Goal: Check status

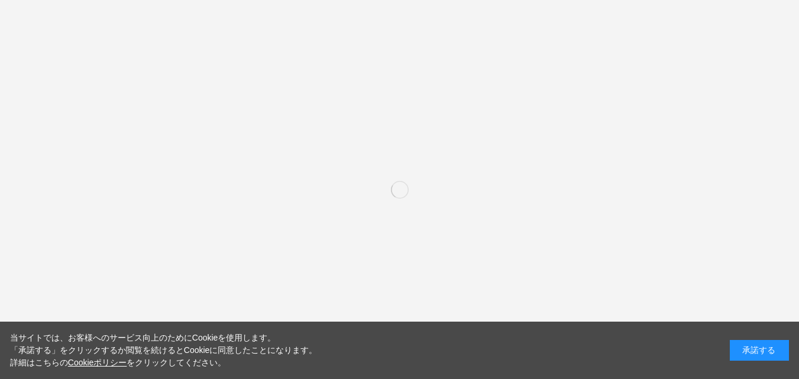
scroll to position [177, 0]
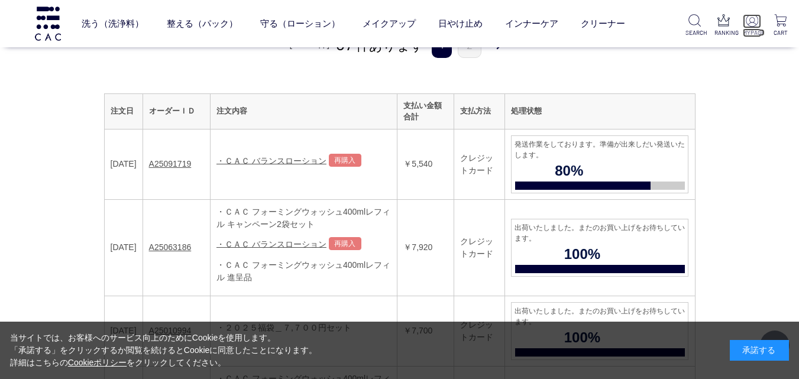
click at [747, 26] on img at bounding box center [752, 20] width 12 height 12
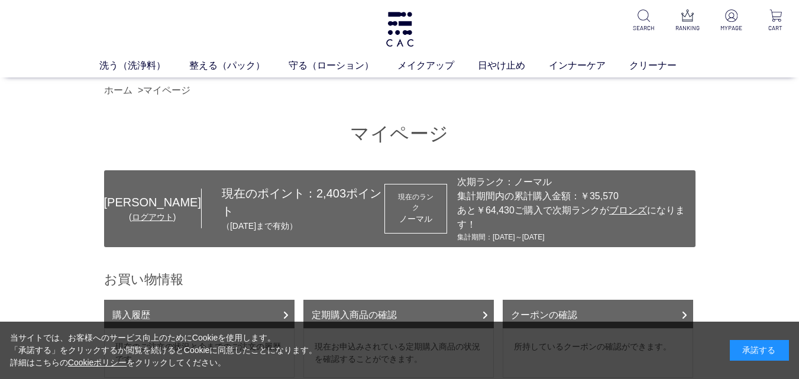
scroll to position [59, 0]
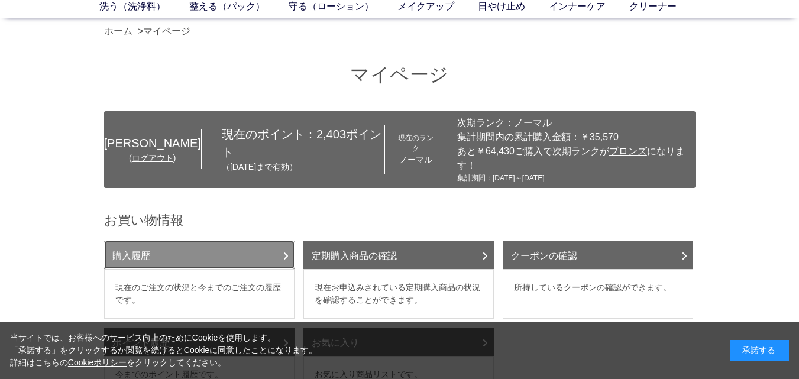
click at [130, 244] on link "購入履歴" at bounding box center [199, 255] width 190 height 28
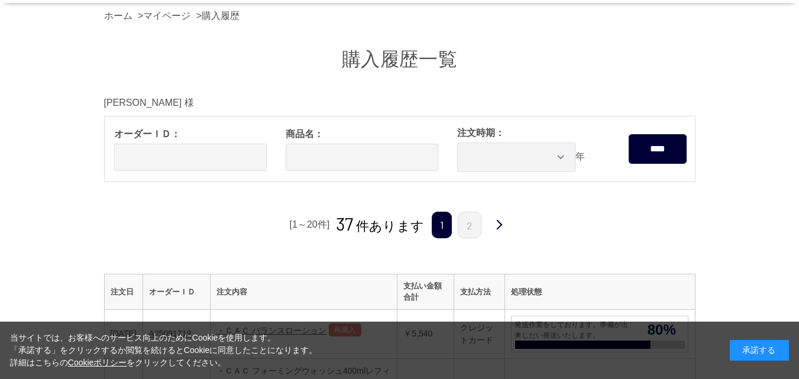
scroll to position [118, 0]
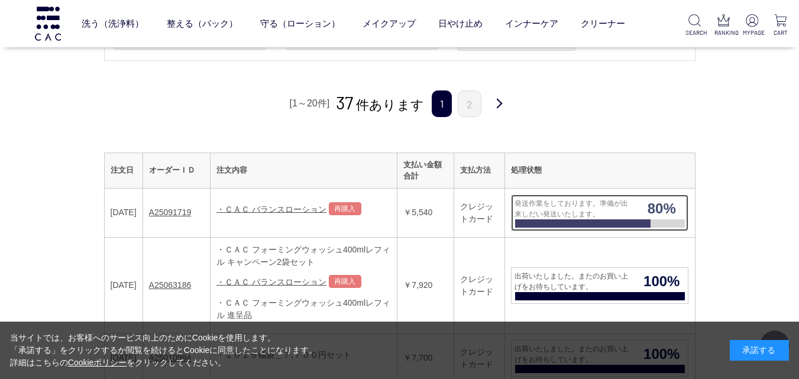
click at [548, 217] on span "発送作業をしております。準備が出来しだい発送いたします。" at bounding box center [574, 208] width 124 height 21
